Goal: Task Accomplishment & Management: Manage account settings

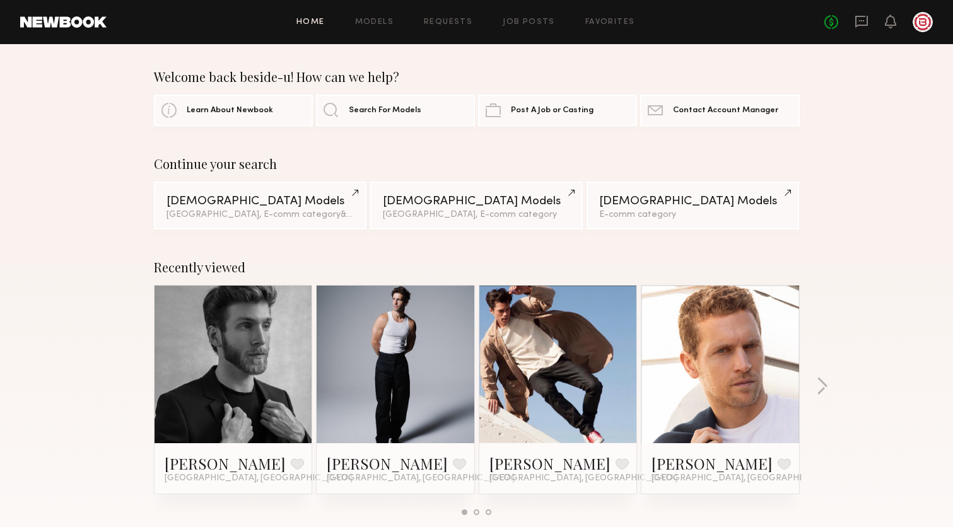
click at [923, 22] on div at bounding box center [922, 22] width 20 height 20
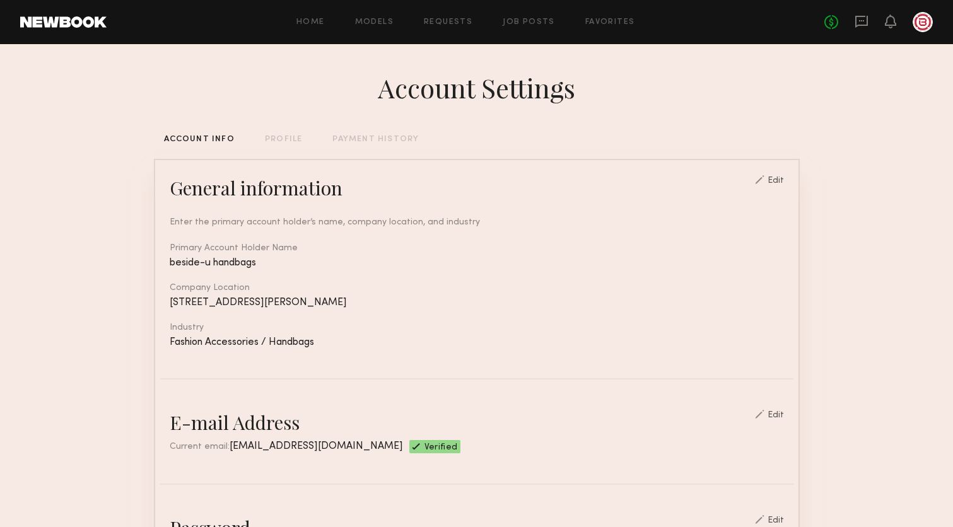
click at [369, 139] on div "PAYMENT HISTORY" at bounding box center [375, 140] width 86 height 8
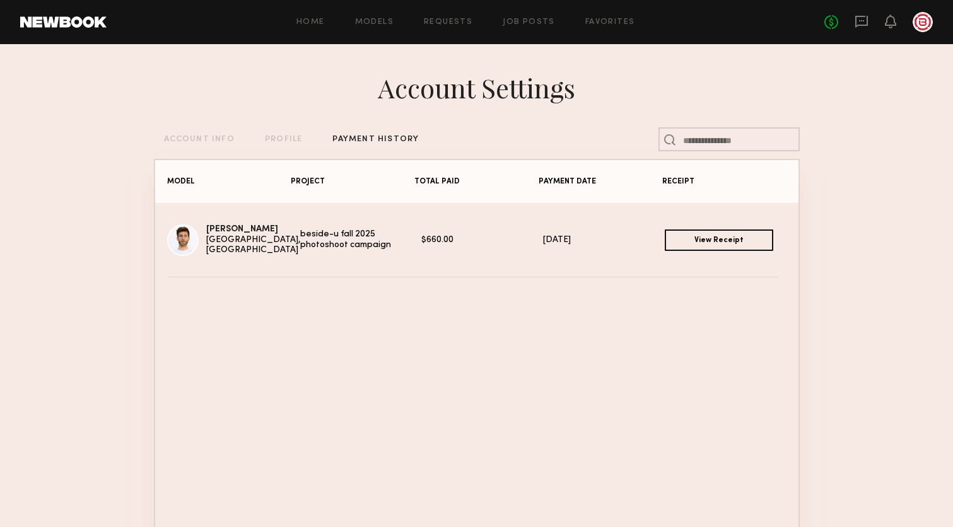
click at [699, 235] on link "View Receipt" at bounding box center [719, 239] width 108 height 21
click at [707, 238] on link "View Receipt" at bounding box center [719, 239] width 108 height 21
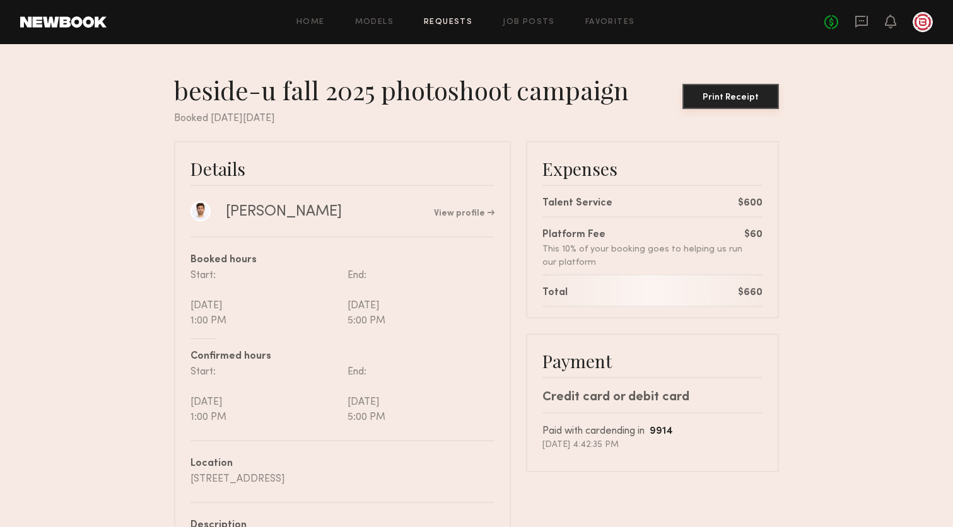
click at [729, 101] on div "Print Receipt" at bounding box center [730, 97] width 86 height 9
